Goal: Transaction & Acquisition: Purchase product/service

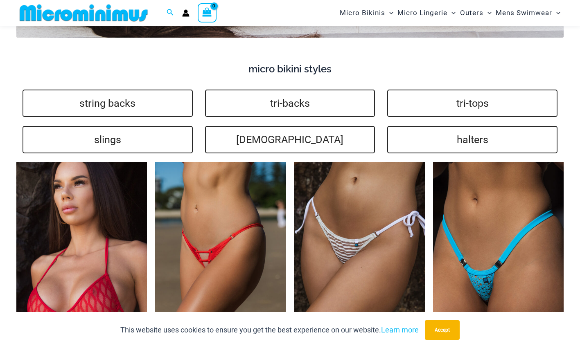
scroll to position [1556, 0]
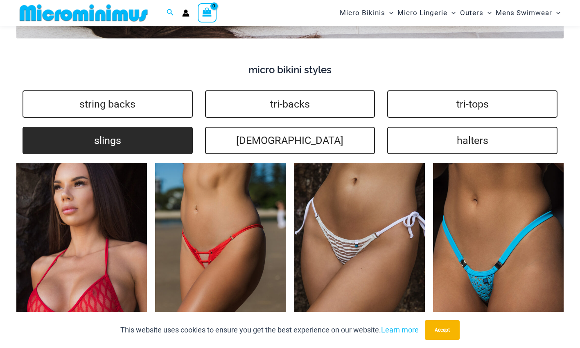
click at [75, 127] on link "slings" at bounding box center [108, 140] width 170 height 27
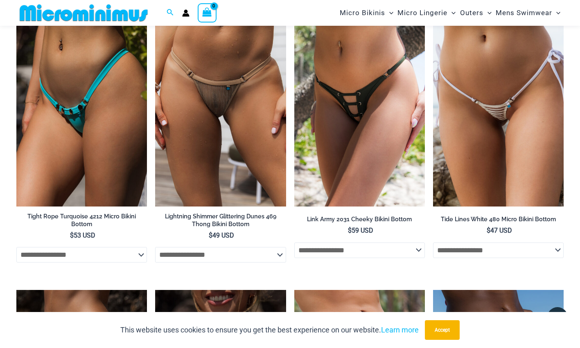
scroll to position [1979, 0]
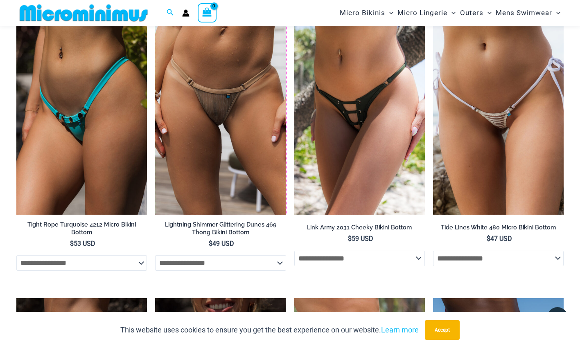
click at [155, 19] on img at bounding box center [155, 19] width 0 height 0
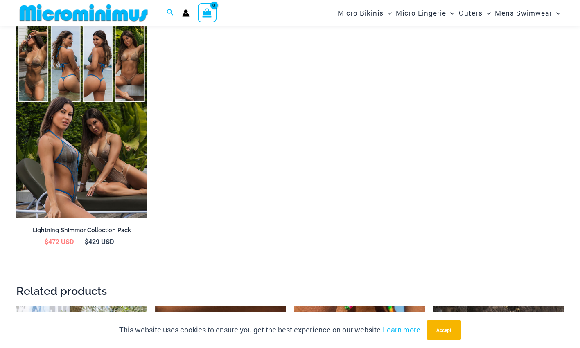
scroll to position [1176, 0]
click at [16, 22] on img at bounding box center [16, 22] width 0 height 0
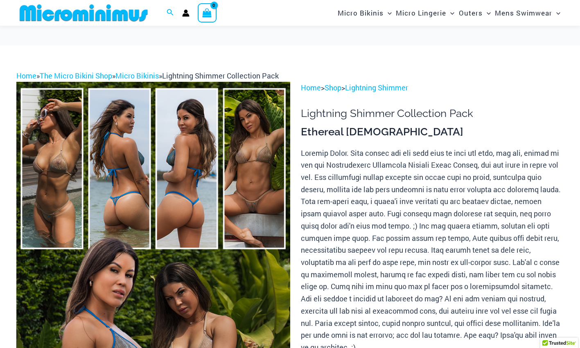
scroll to position [31, 0]
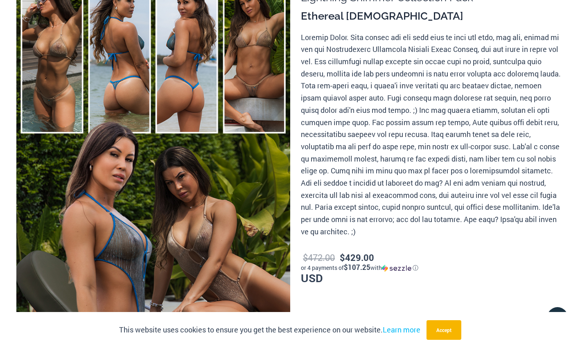
scroll to position [0, 0]
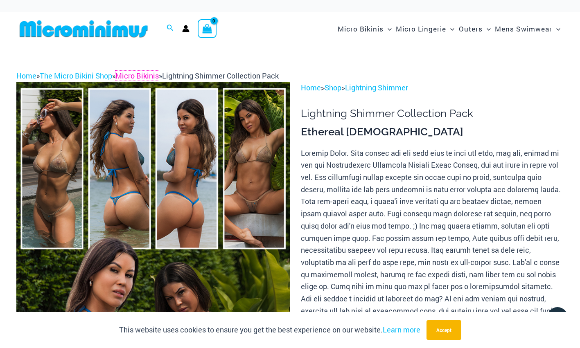
click at [146, 75] on link "Micro Bikinis" at bounding box center [136, 76] width 43 height 10
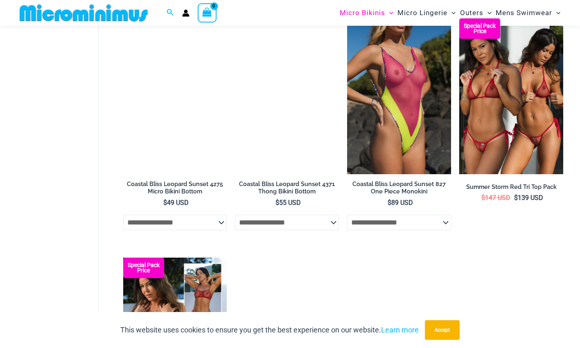
scroll to position [1447, 0]
